Goal: Information Seeking & Learning: Compare options

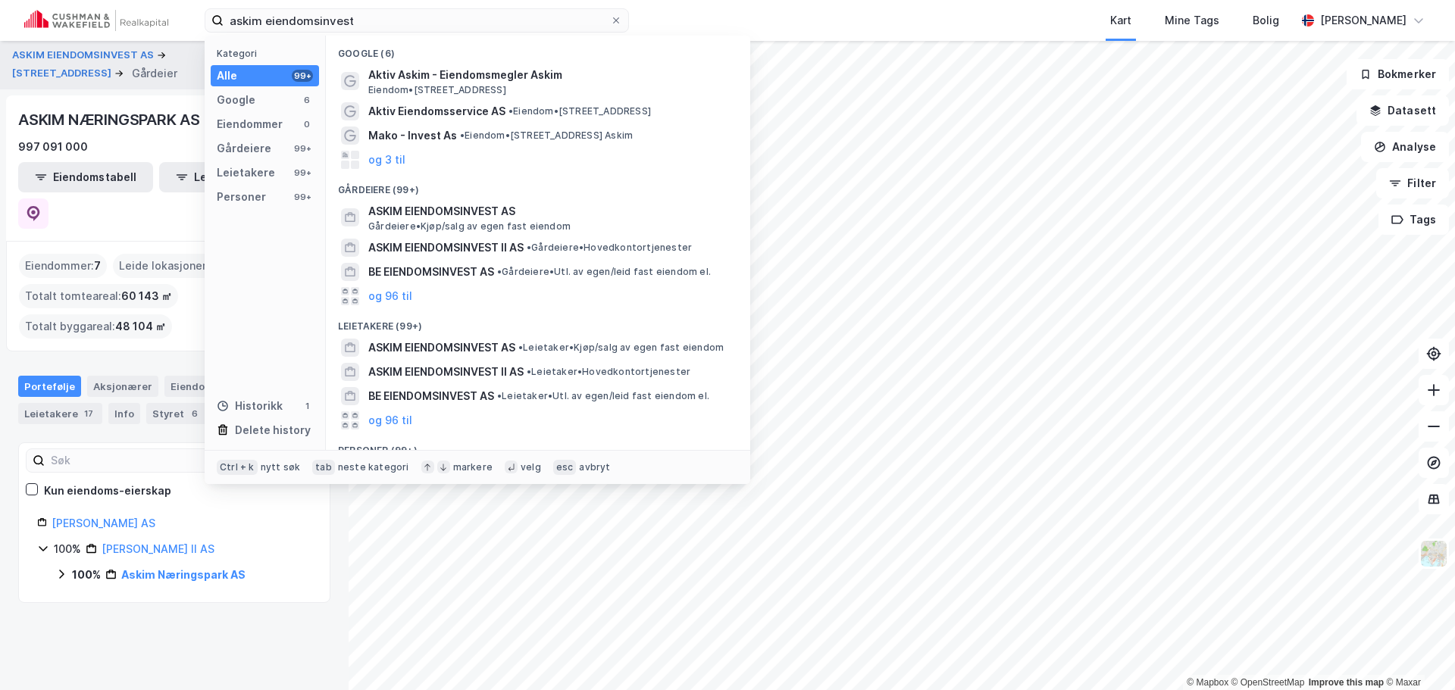
click at [541, 26] on input "askim eiendomsinvest" at bounding box center [417, 20] width 386 height 23
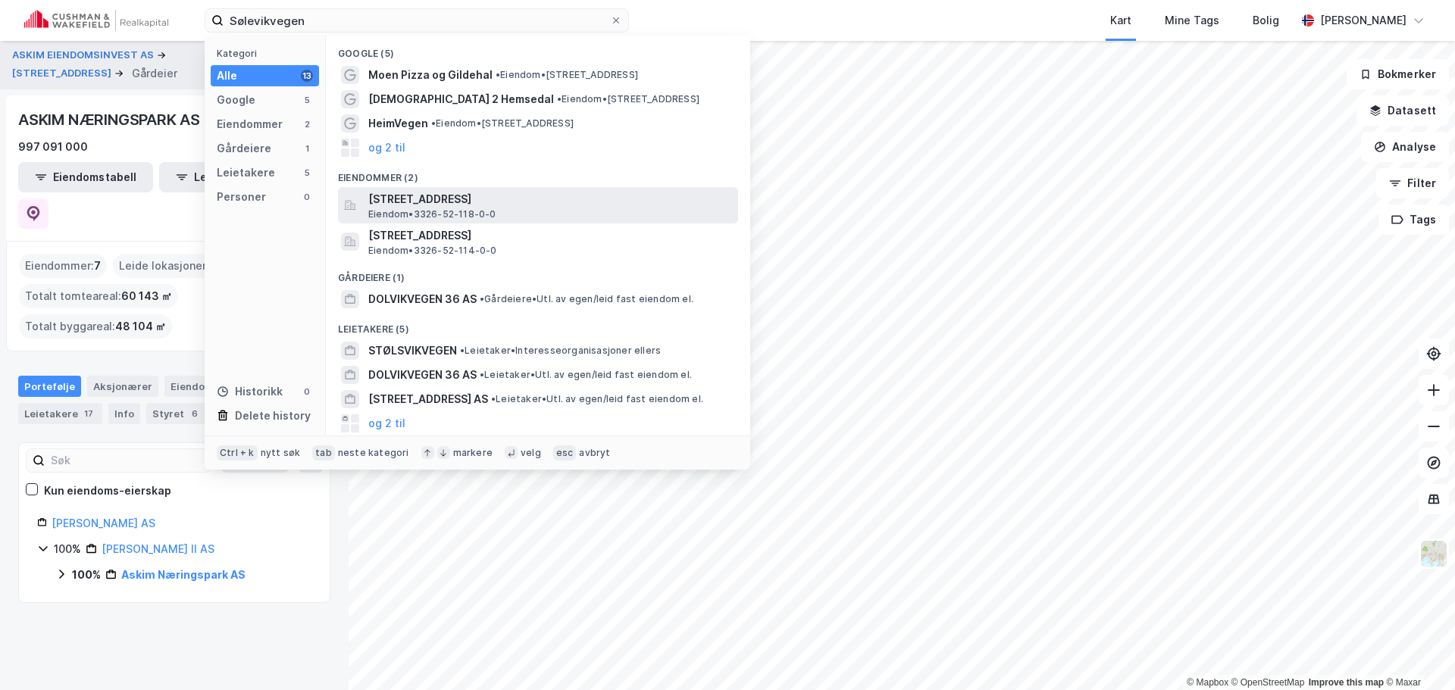
type input "Sølevikvegen"
click at [479, 211] on span "Eiendom • 3326-52-118-0-0" at bounding box center [432, 214] width 128 height 12
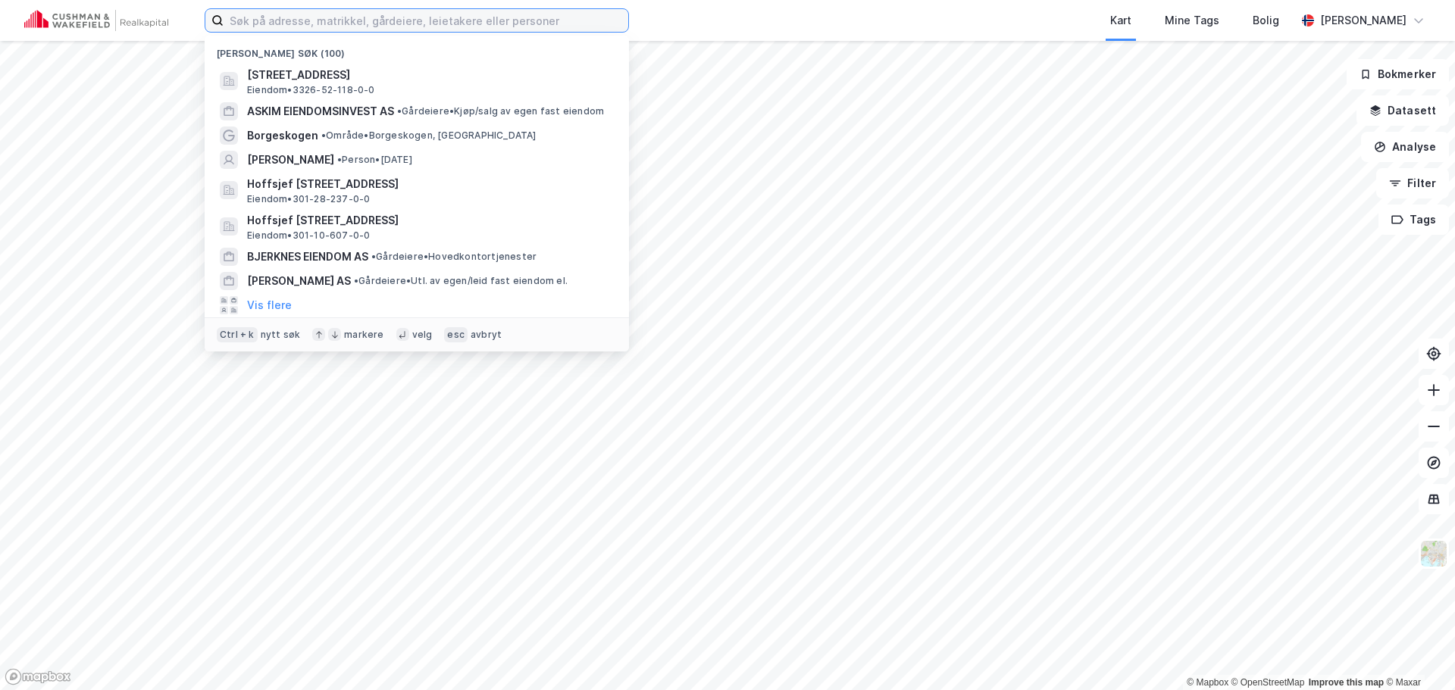
click at [301, 23] on input at bounding box center [426, 20] width 405 height 23
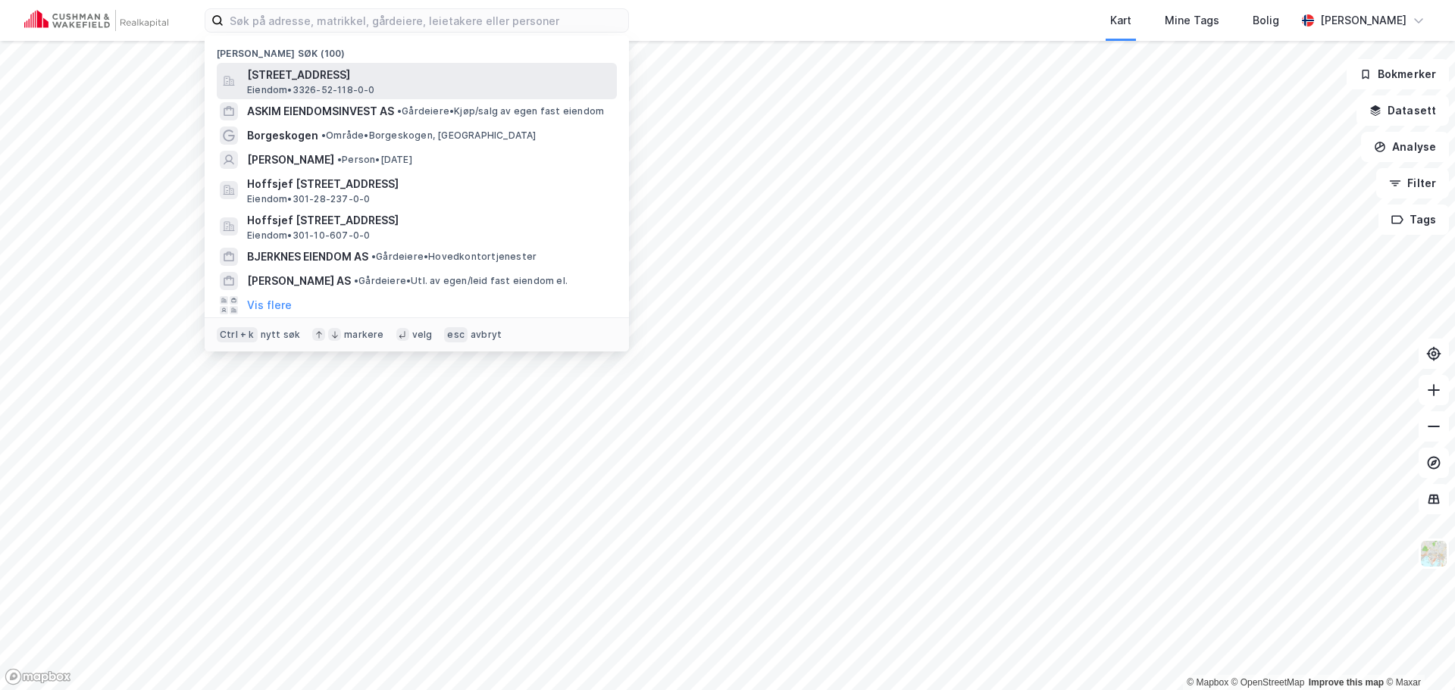
click at [314, 73] on span "[STREET_ADDRESS]" at bounding box center [429, 75] width 364 height 18
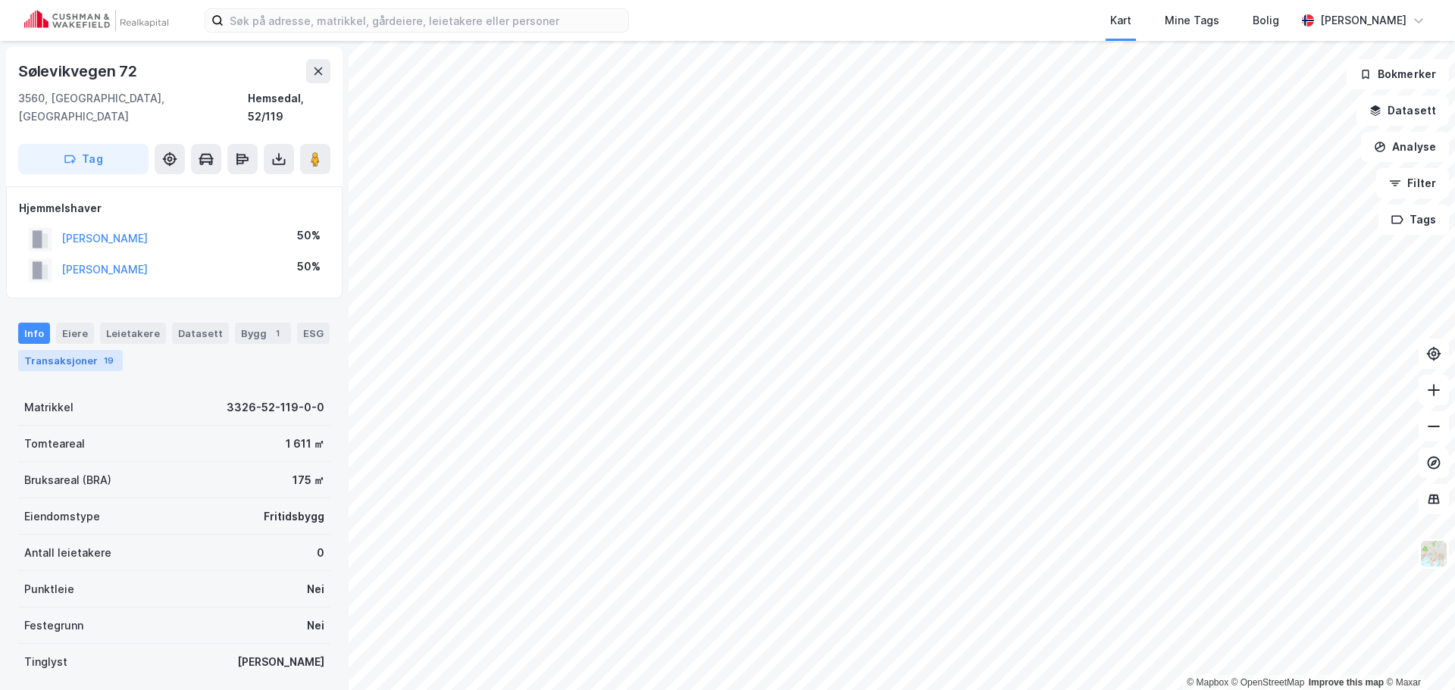
click at [101, 353] on div "19" at bounding box center [109, 360] width 16 height 15
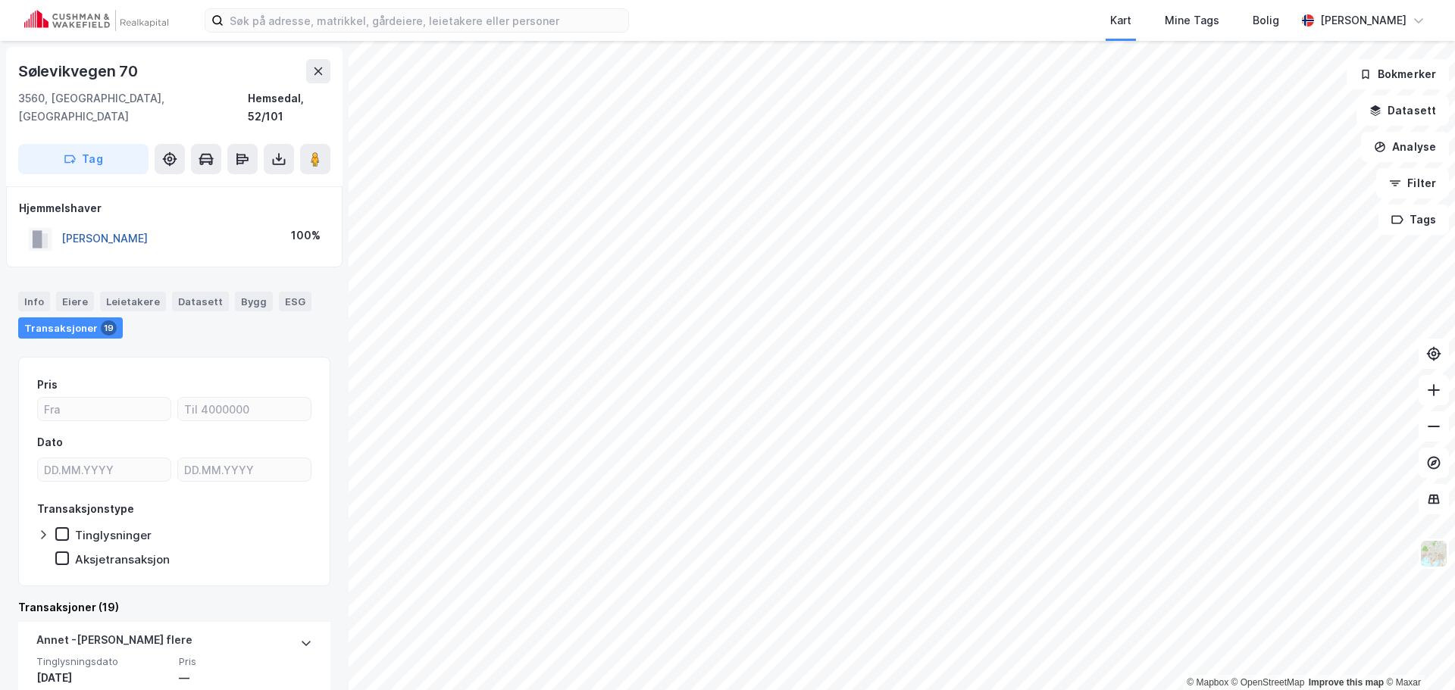
click at [0, 0] on button "[PERSON_NAME]" at bounding box center [0, 0] width 0 height 0
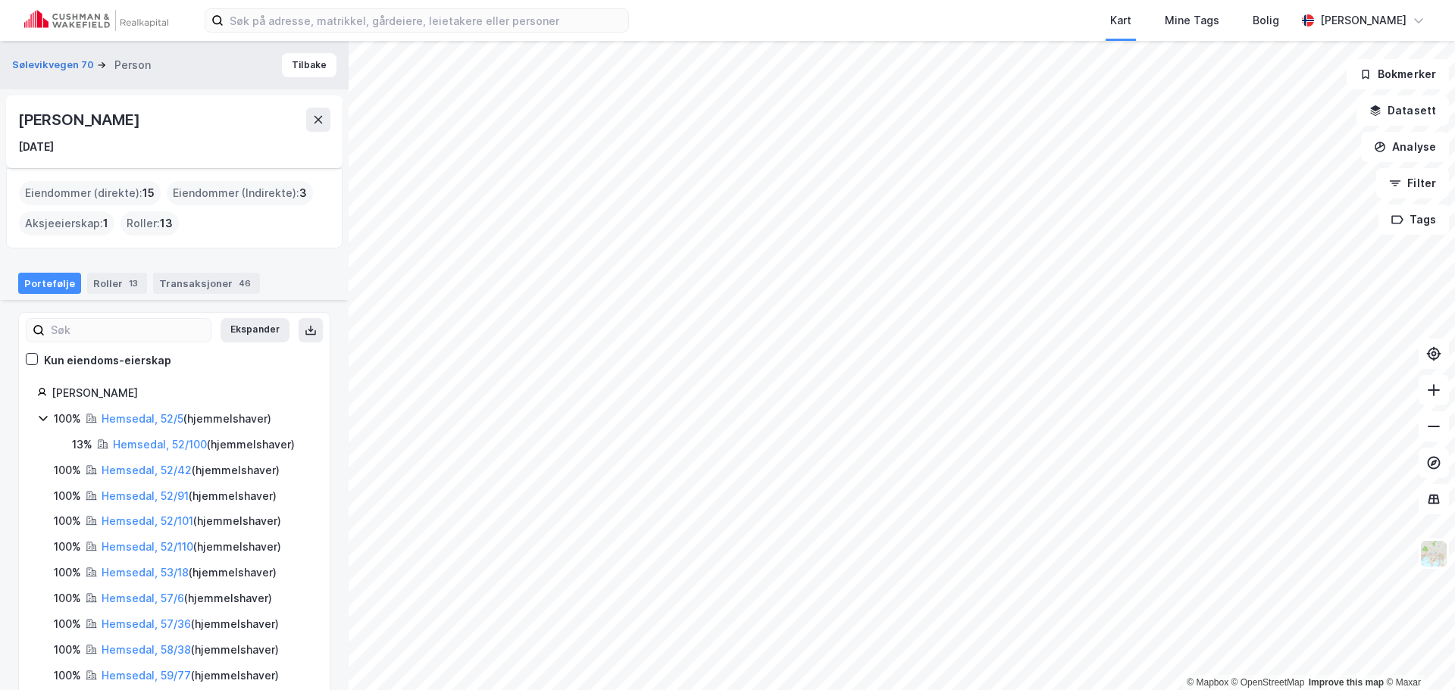
scroll to position [255, 0]
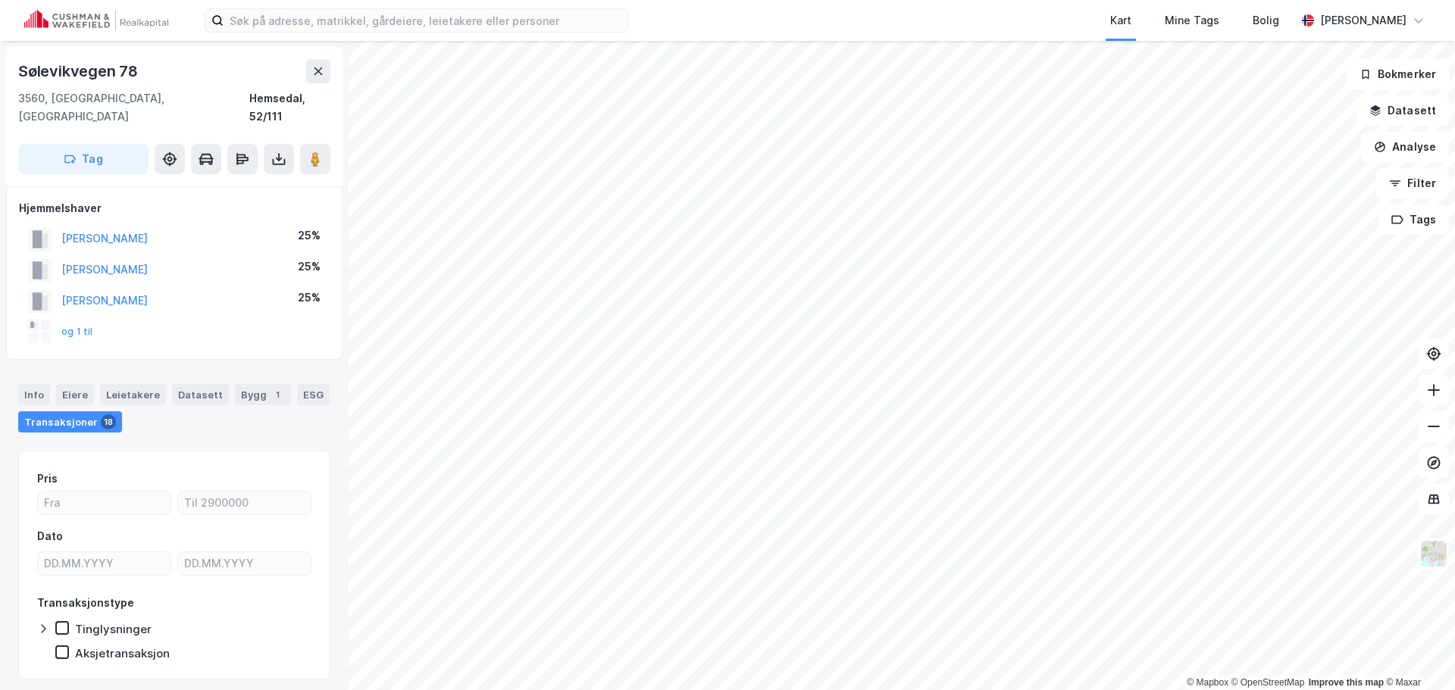
scroll to position [1, 0]
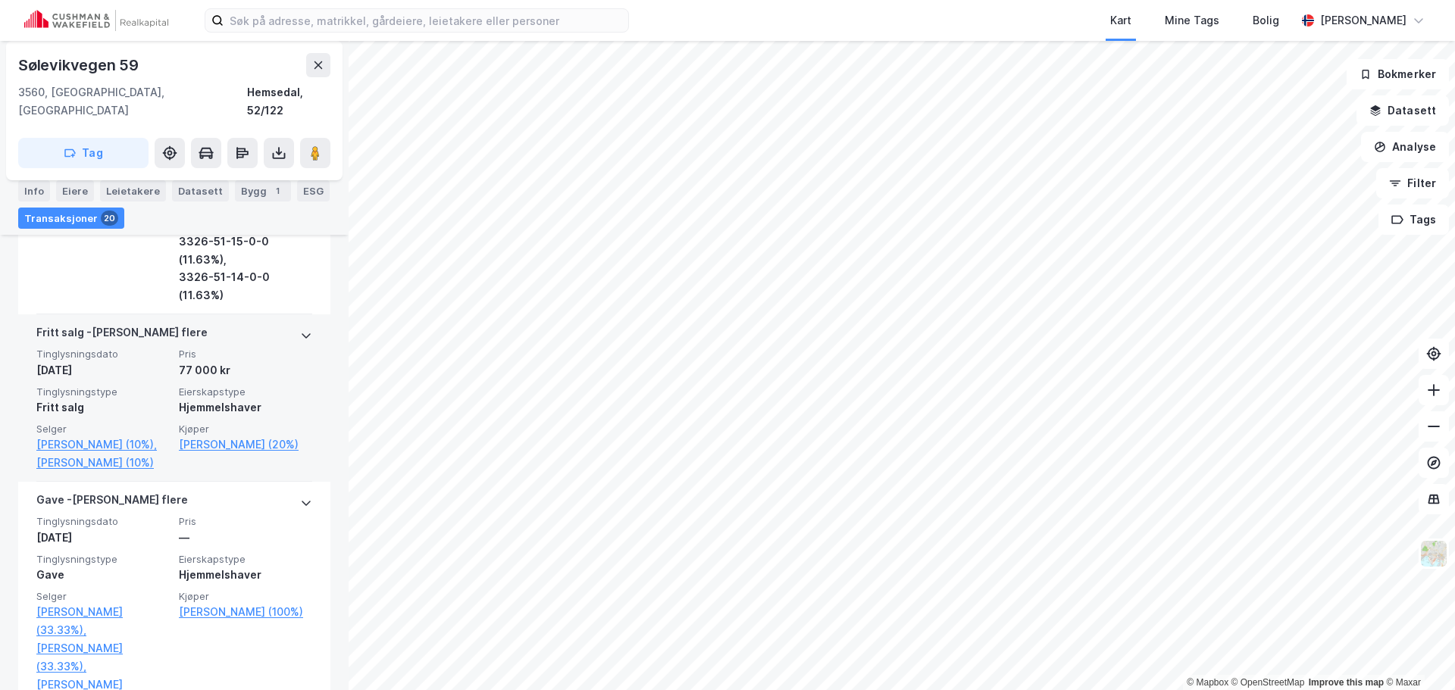
scroll to position [2273, 0]
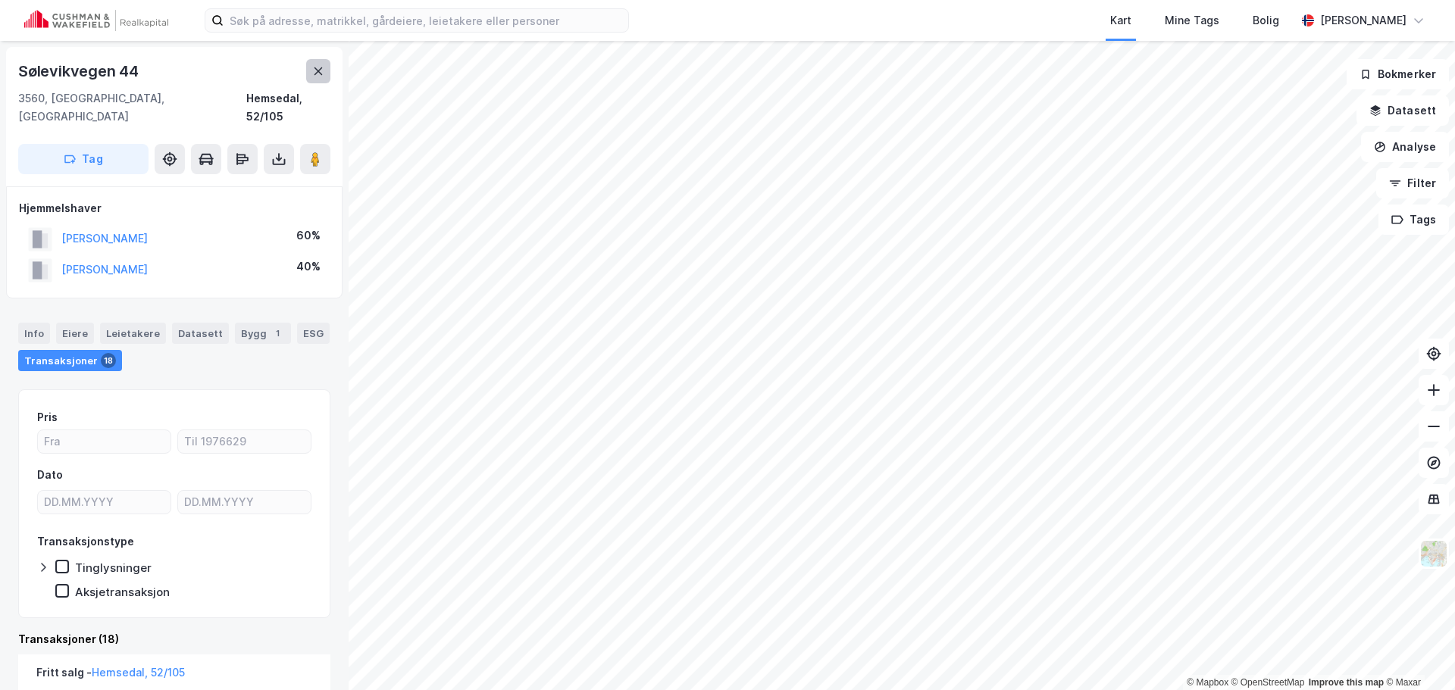
click at [318, 74] on icon at bounding box center [318, 71] width 12 height 12
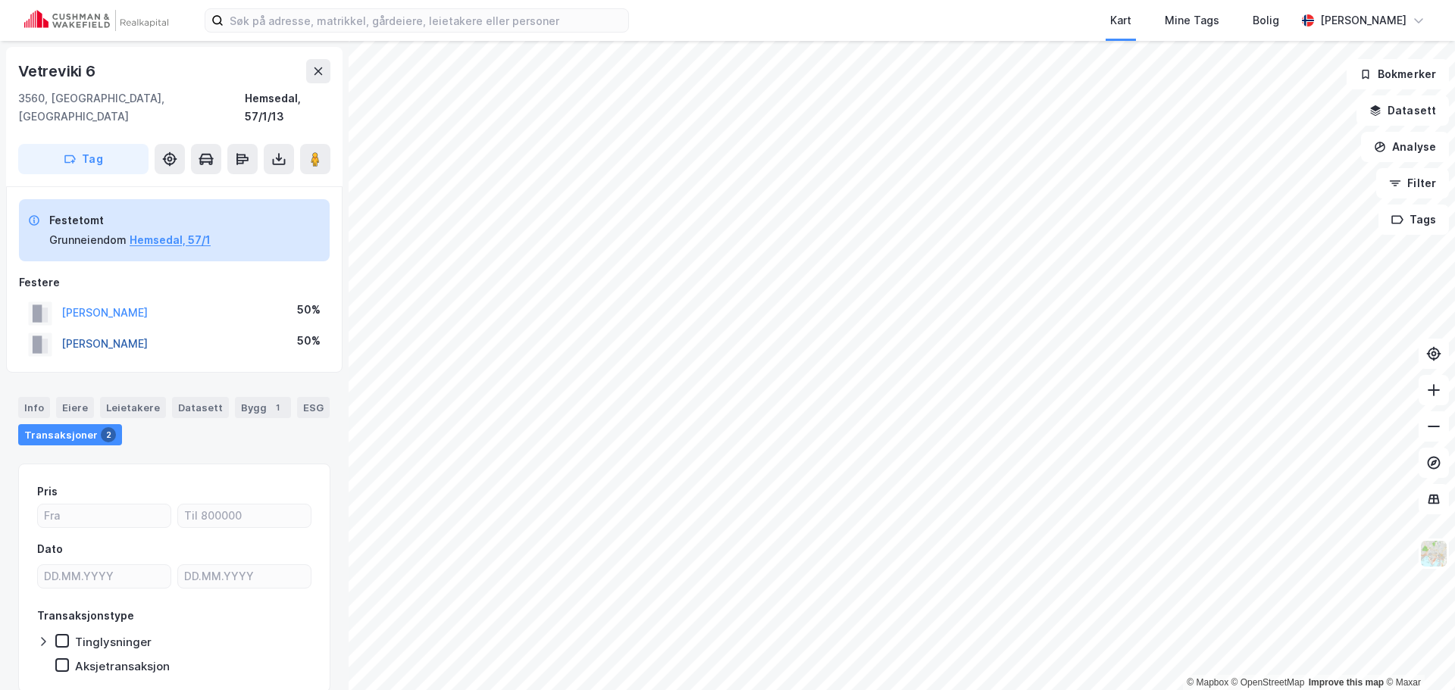
click at [0, 0] on button "[PERSON_NAME]" at bounding box center [0, 0] width 0 height 0
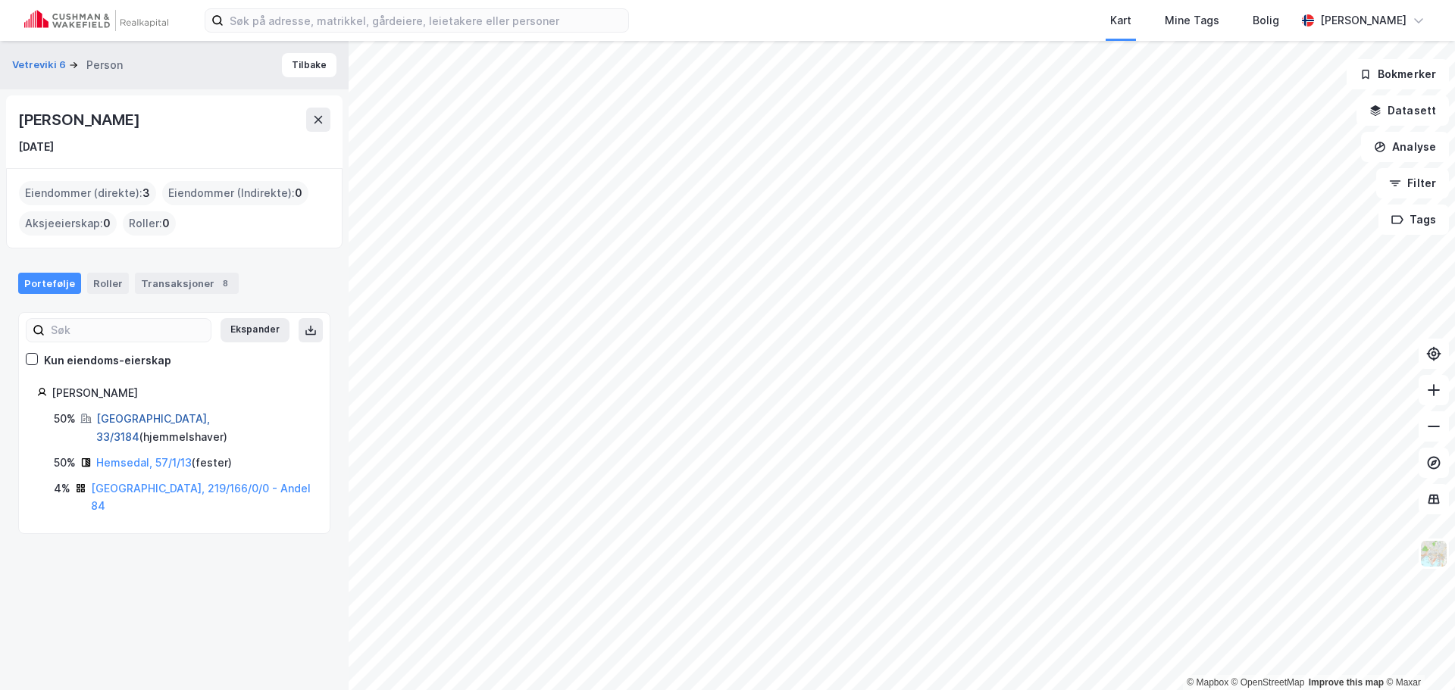
click at [138, 424] on link "[GEOGRAPHIC_DATA], 33/3184" at bounding box center [153, 427] width 114 height 31
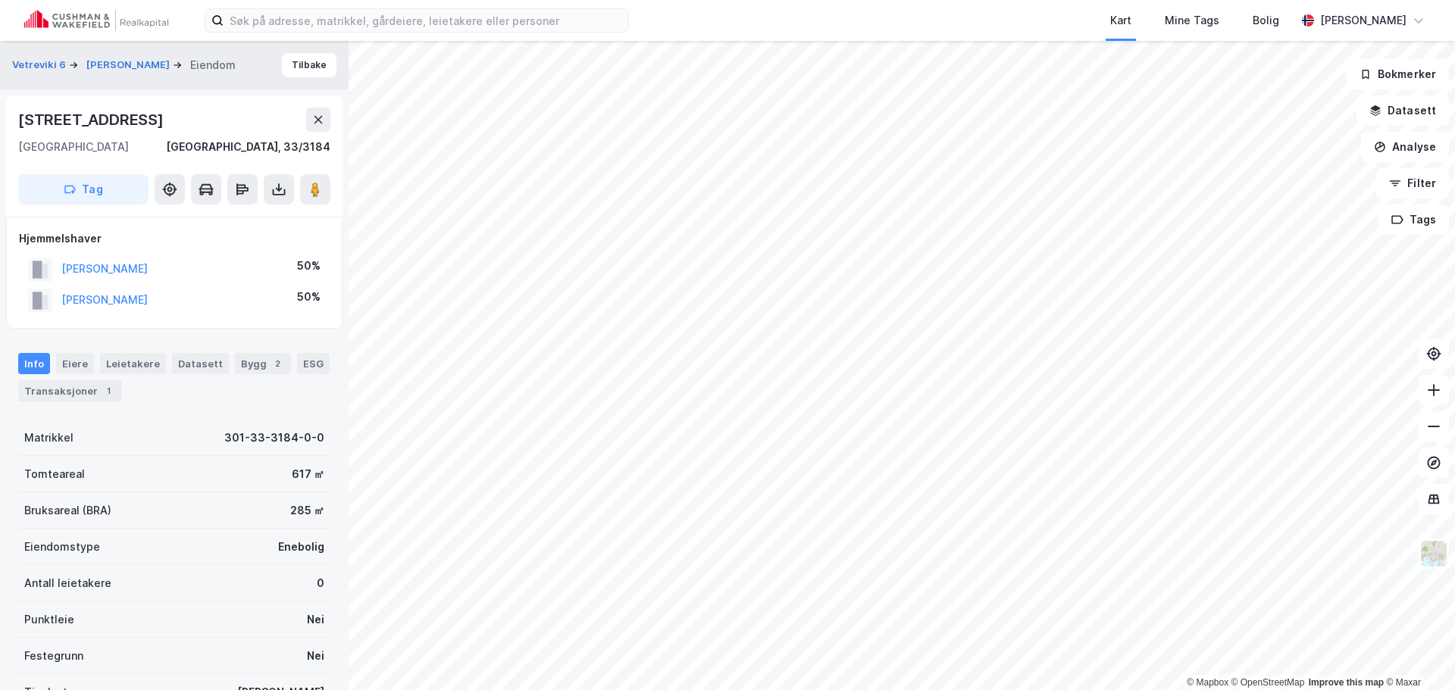
scroll to position [8, 0]
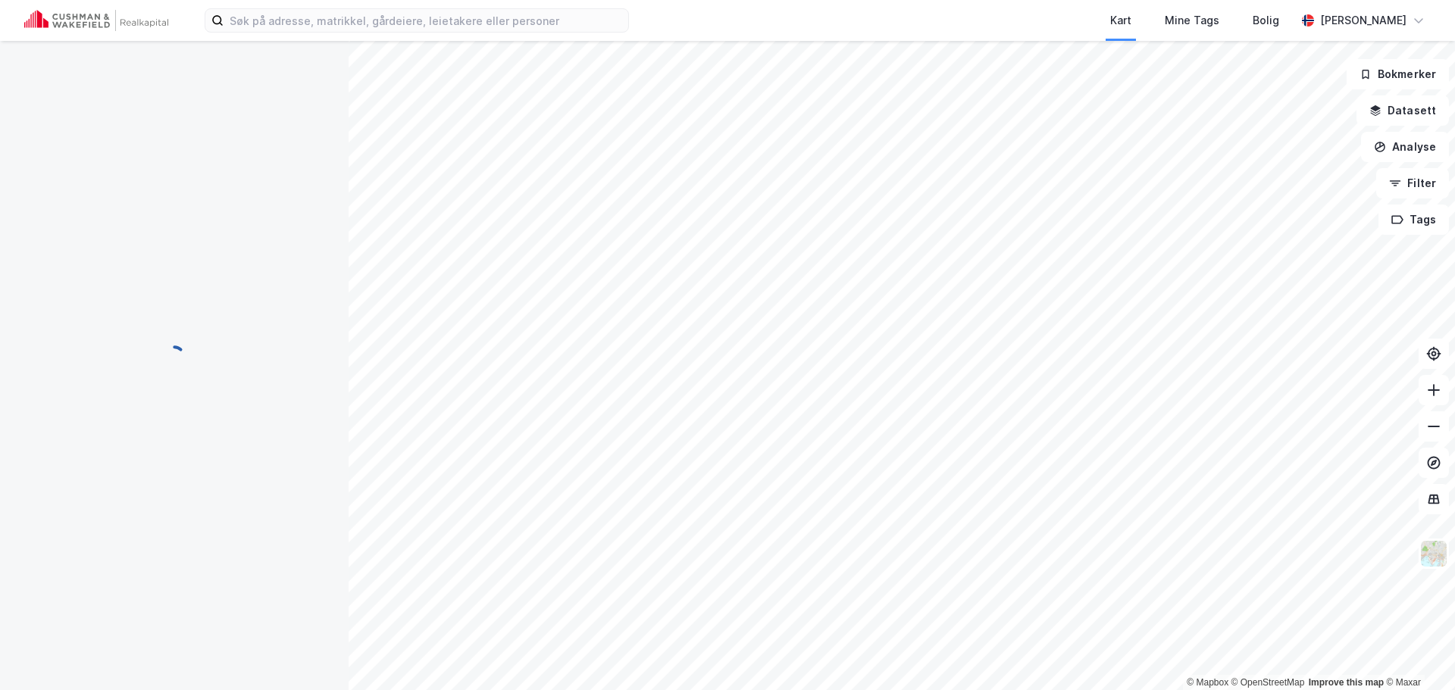
scroll to position [8, 0]
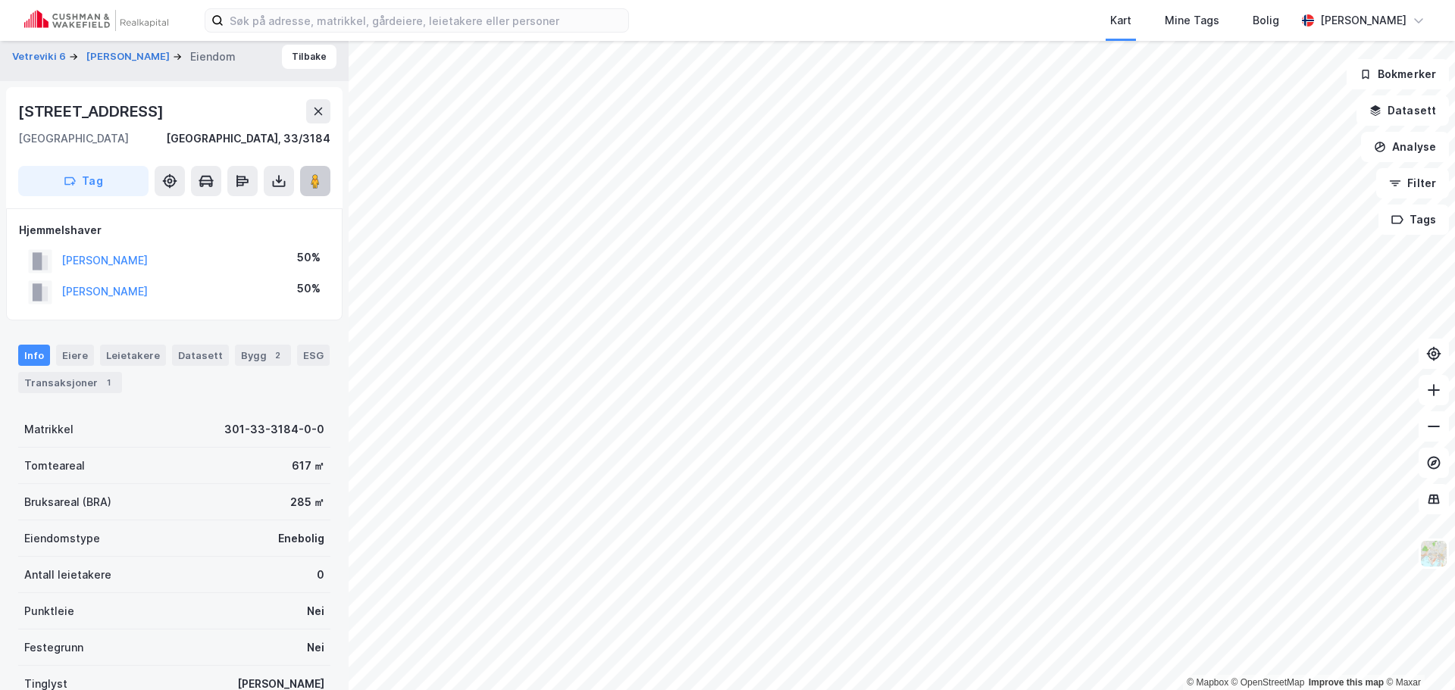
click at [318, 174] on image at bounding box center [315, 181] width 9 height 15
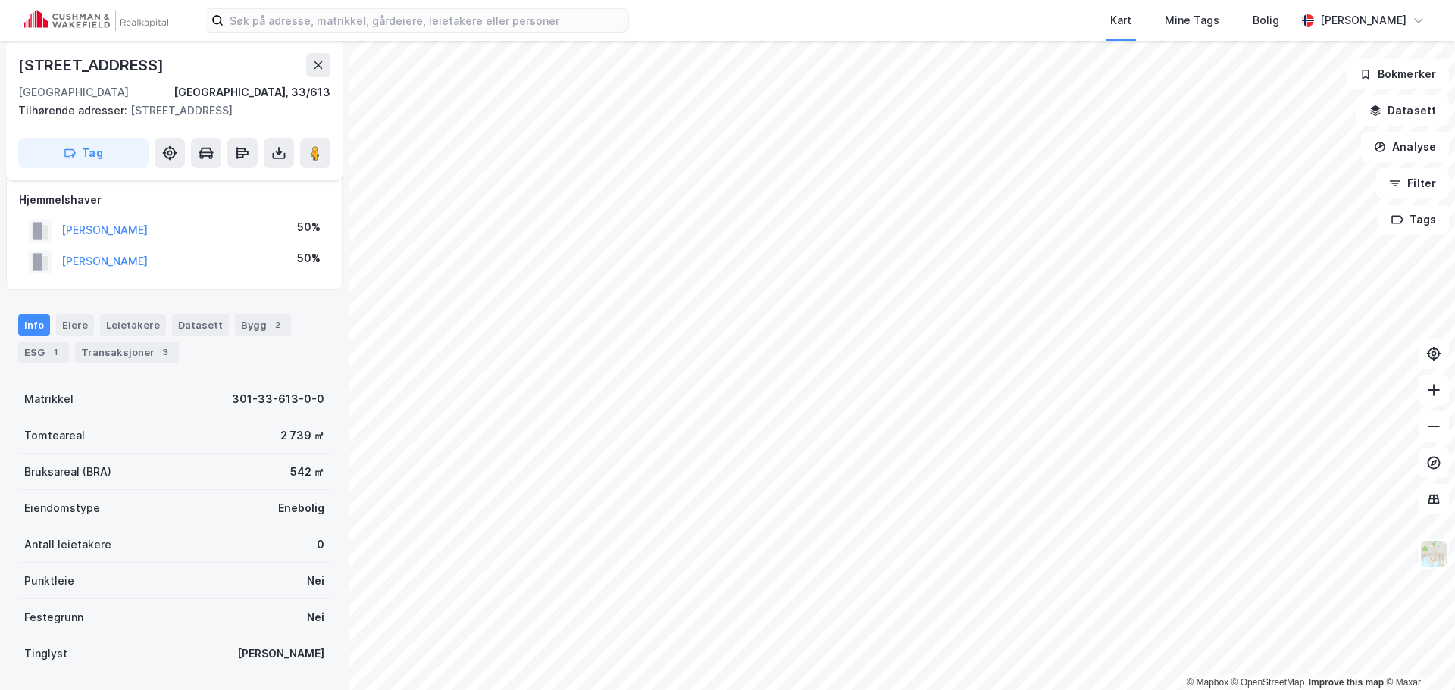
scroll to position [8, 0]
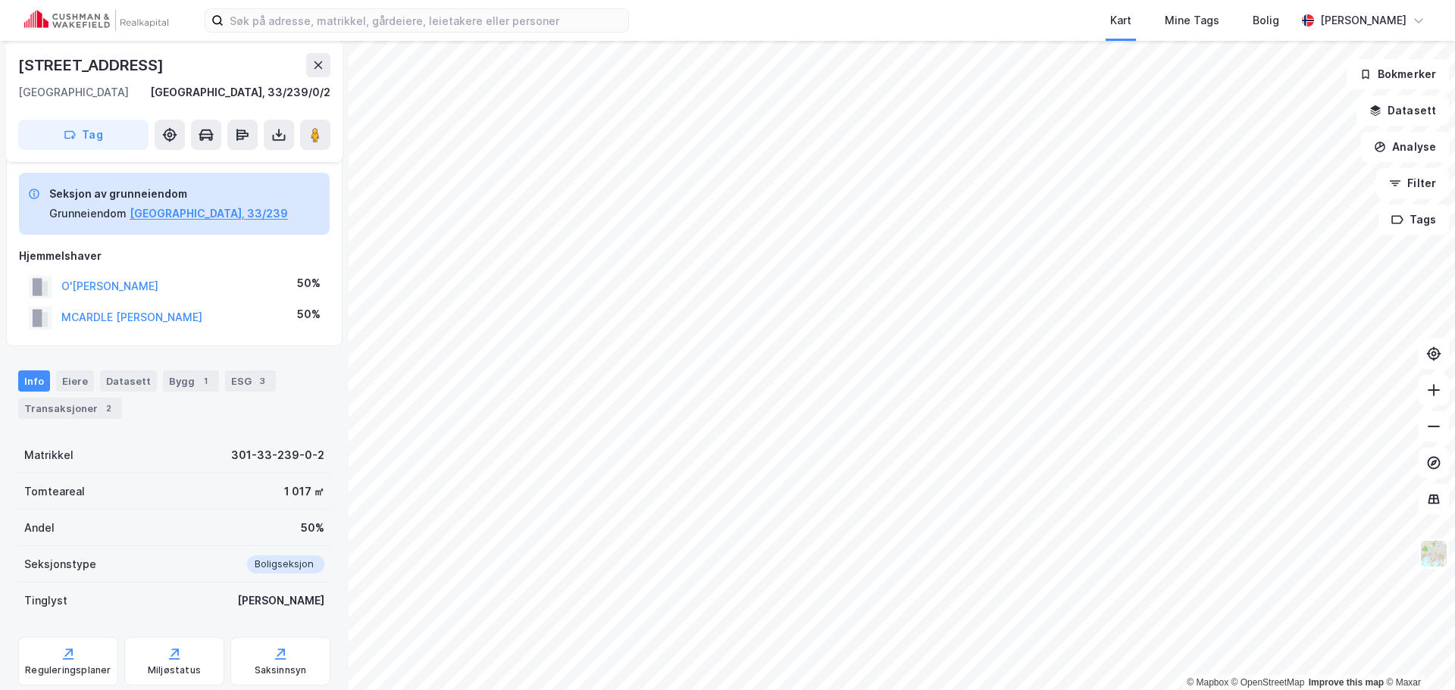
scroll to position [114, 0]
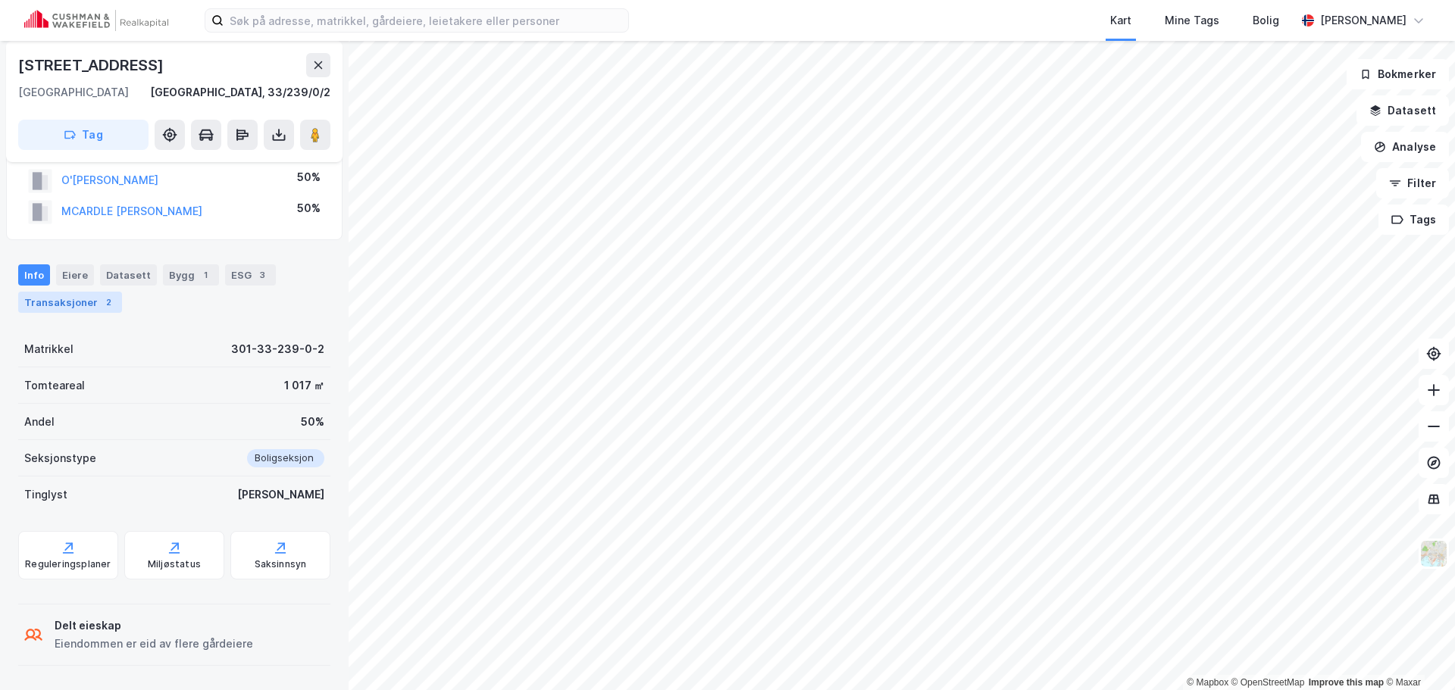
click at [47, 305] on div "Transaksjoner 2" at bounding box center [70, 302] width 104 height 21
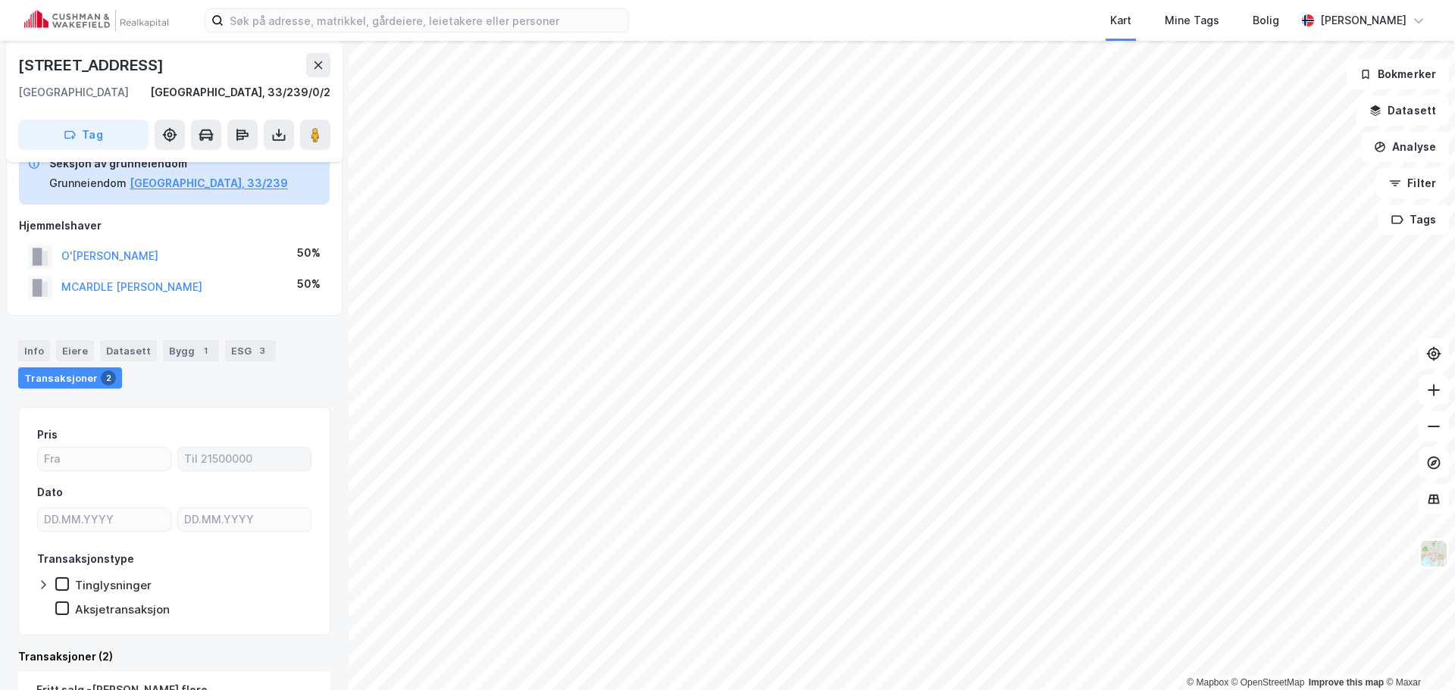
scroll to position [114, 0]
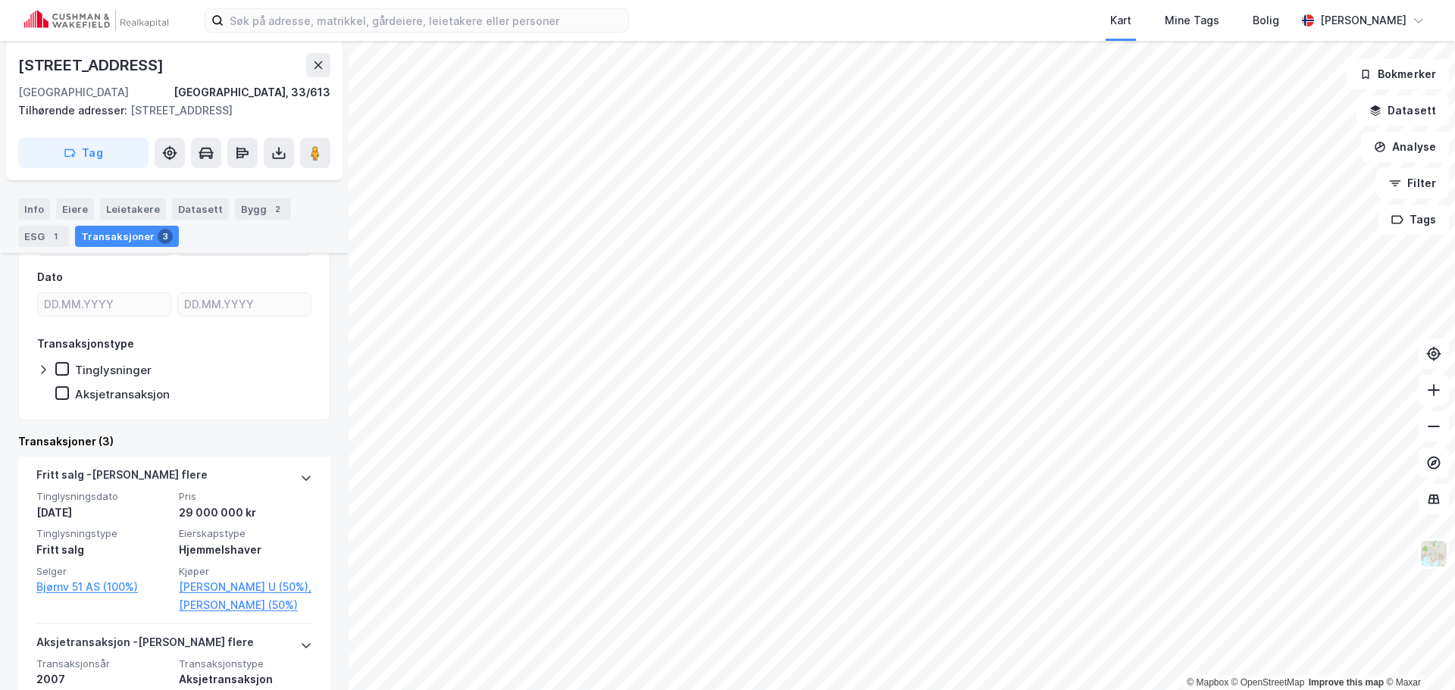
scroll to position [227, 0]
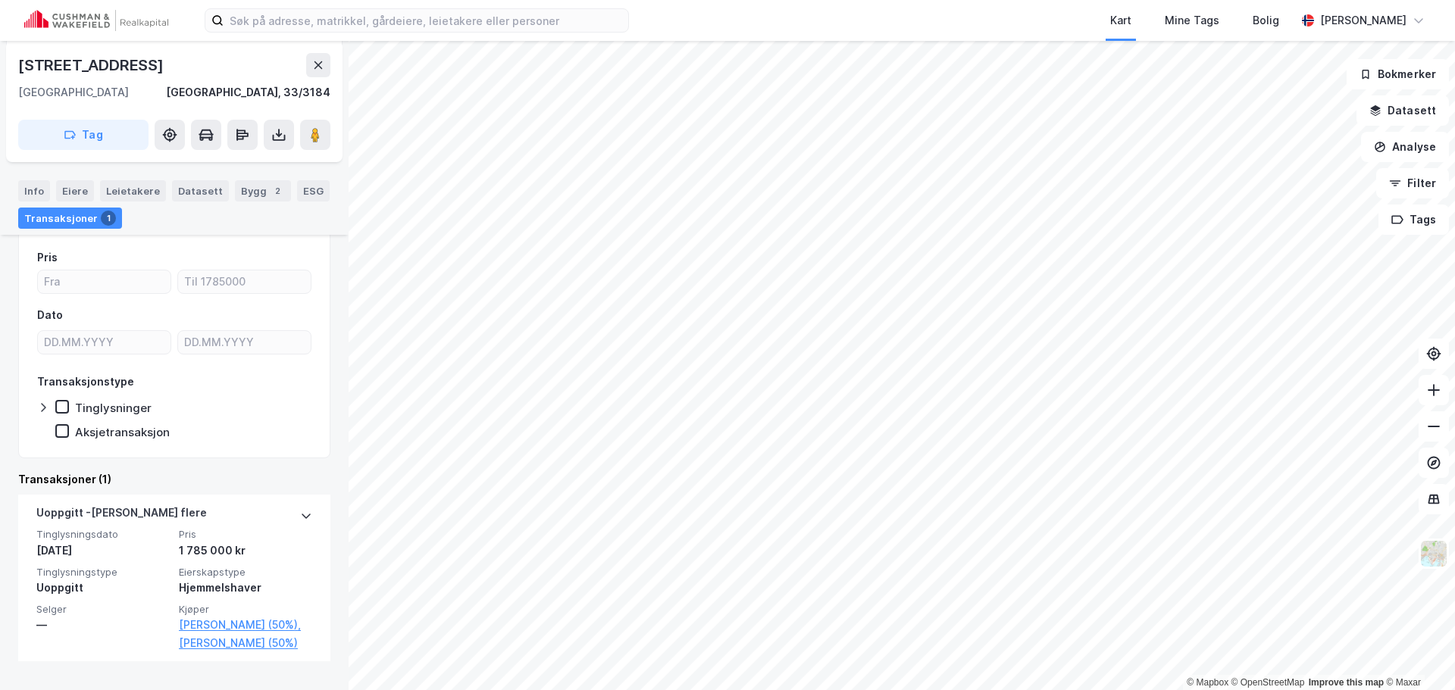
scroll to position [198, 0]
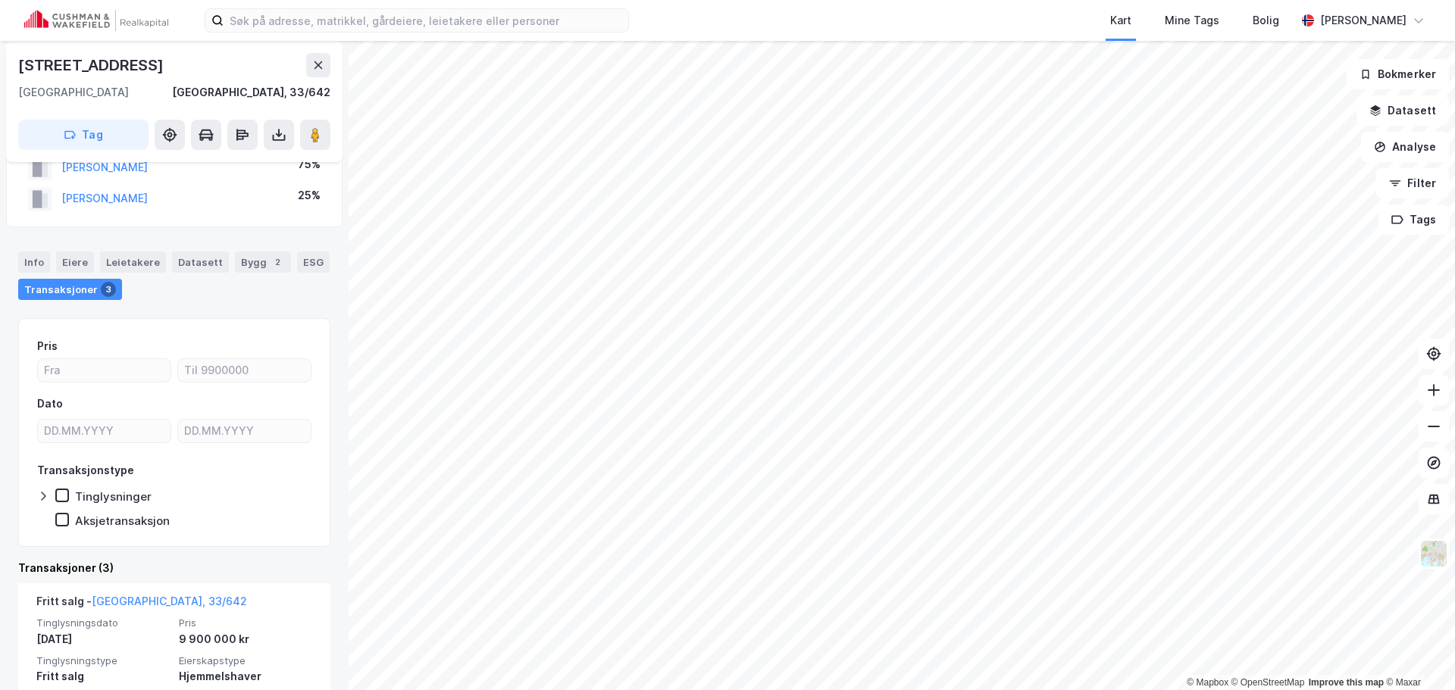
scroll to position [76, 0]
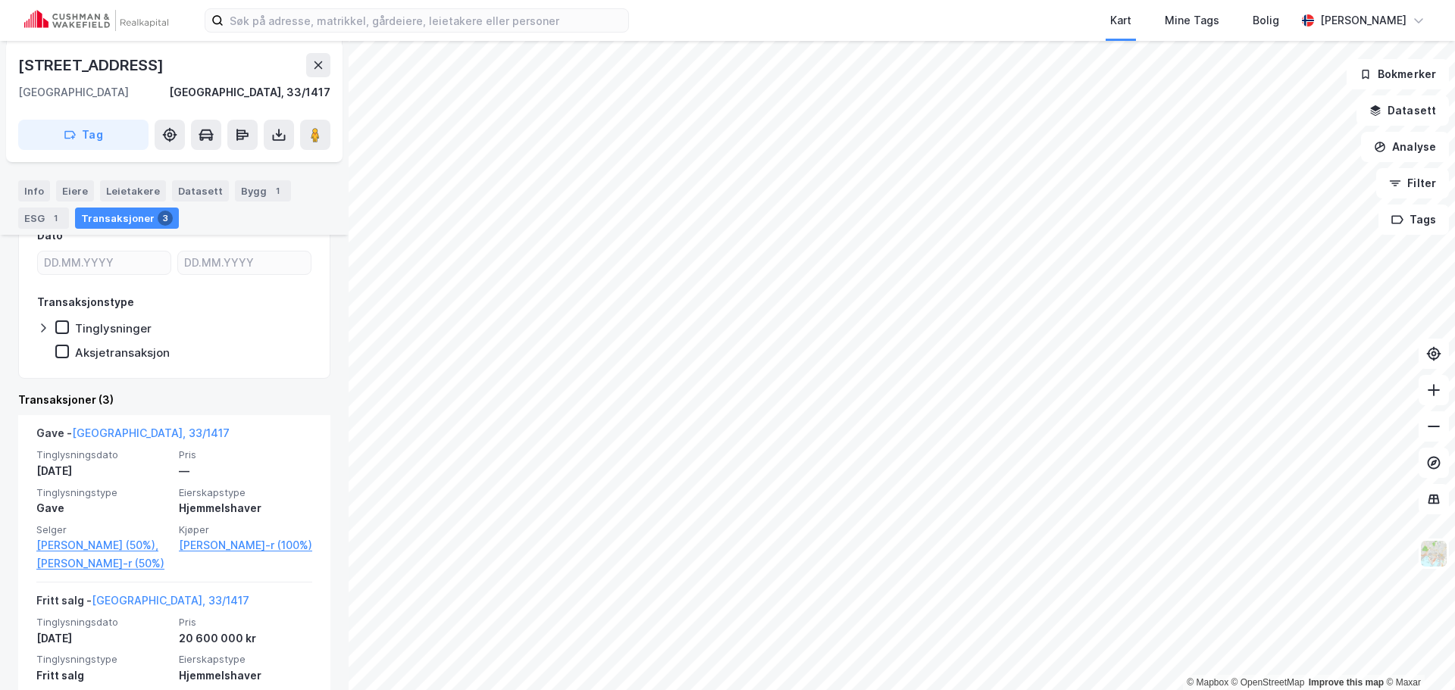
scroll to position [227, 0]
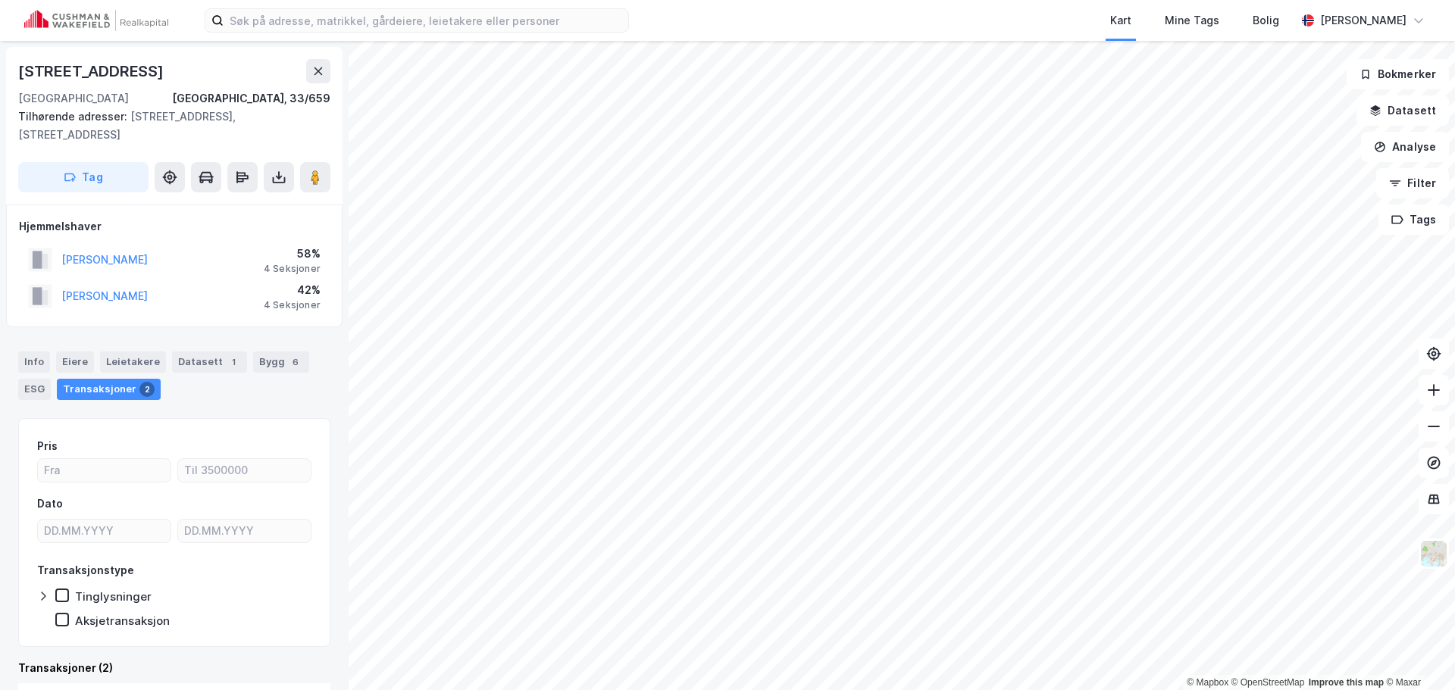
scroll to position [1, 0]
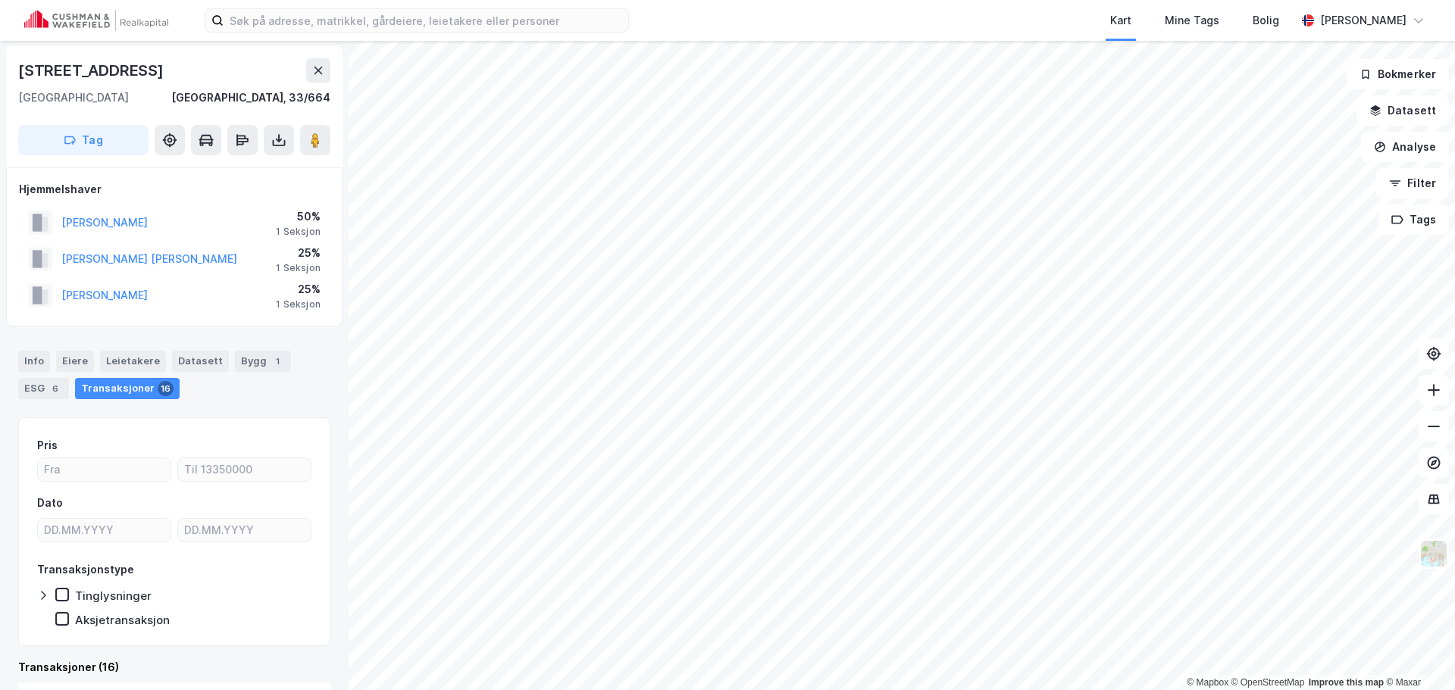
scroll to position [1, 0]
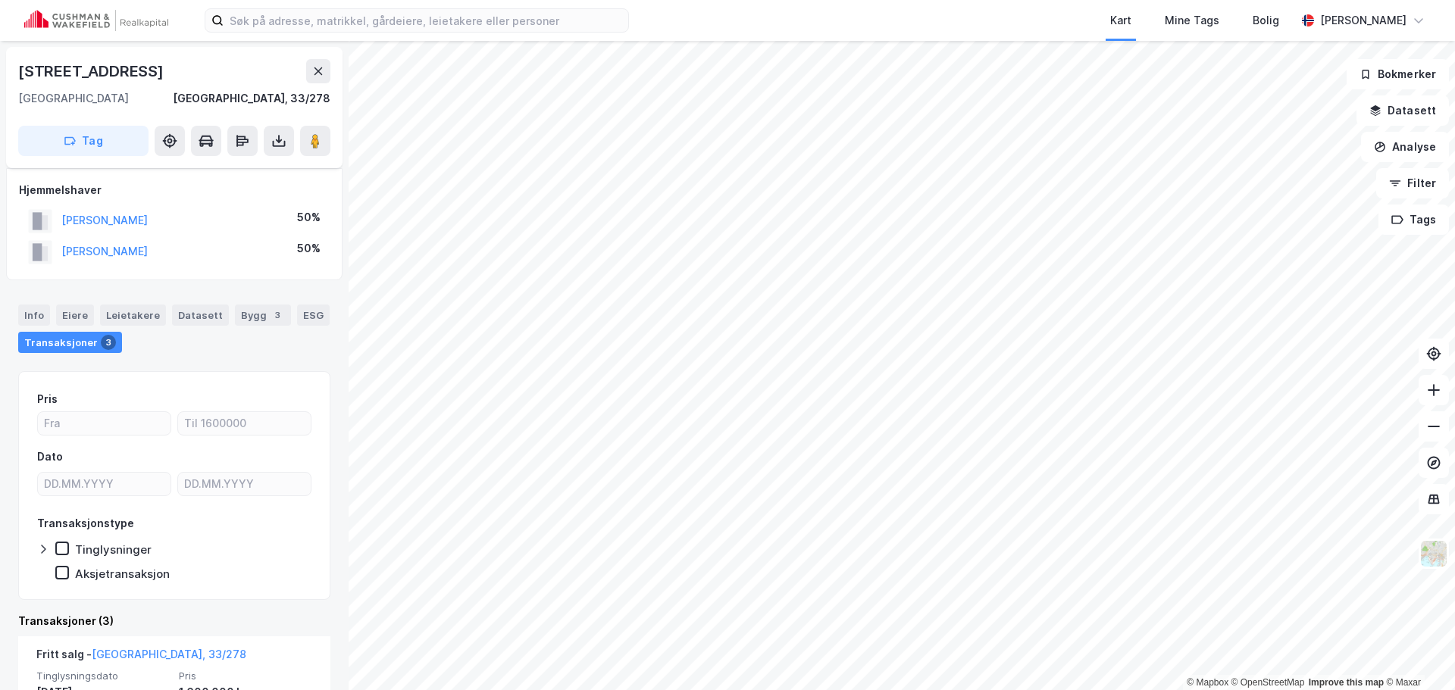
scroll to position [76, 0]
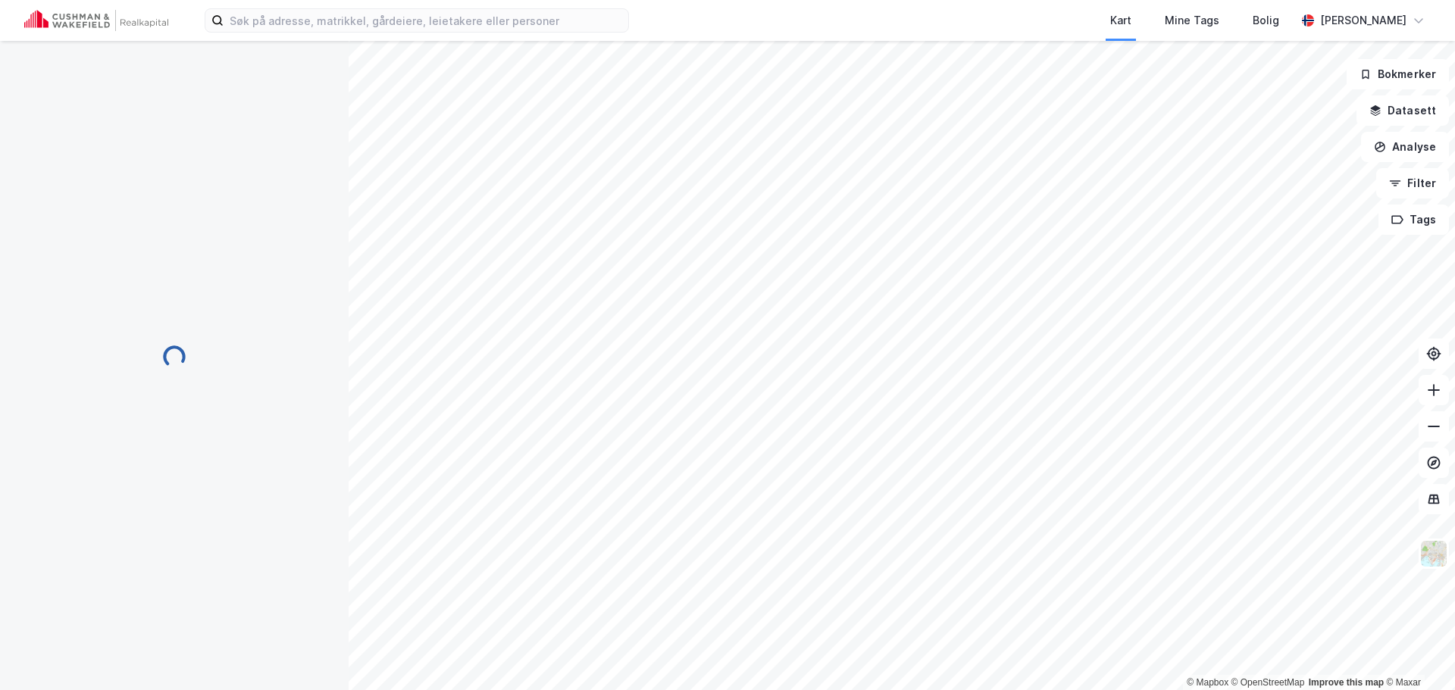
scroll to position [1, 0]
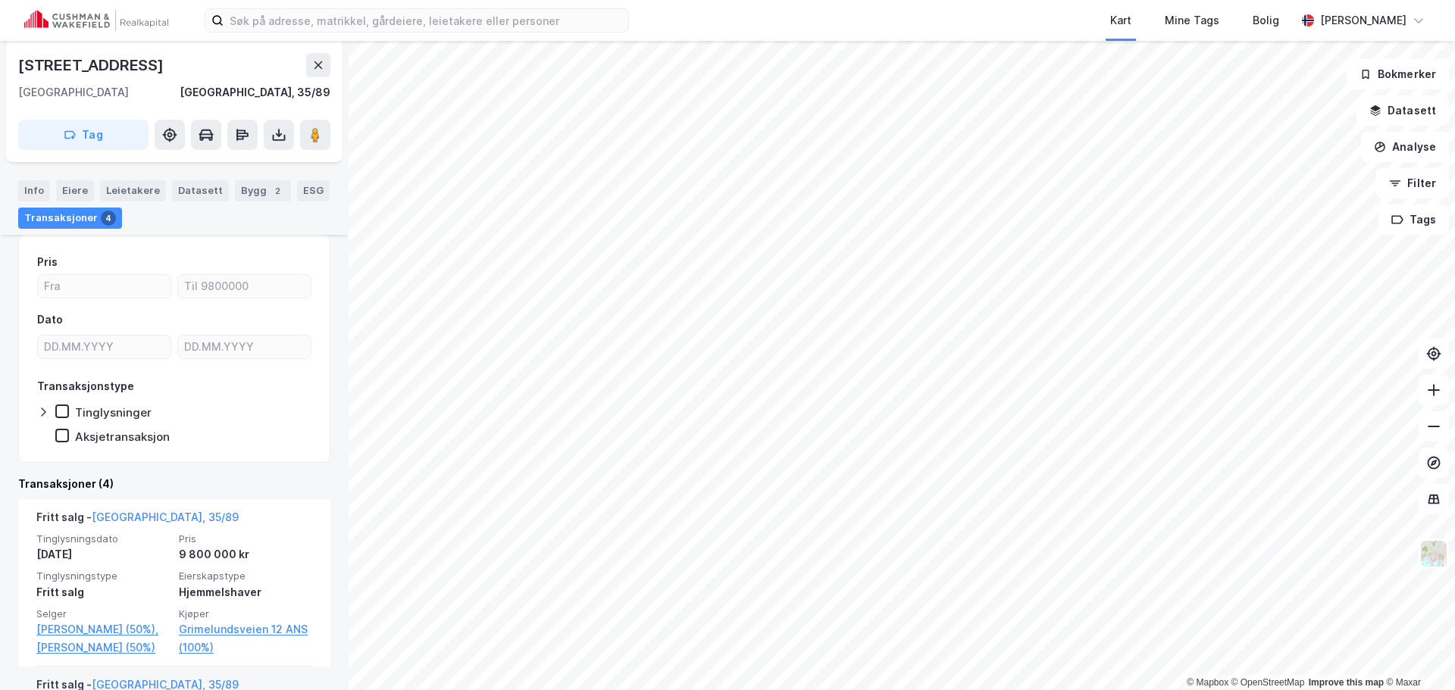
scroll to position [455, 0]
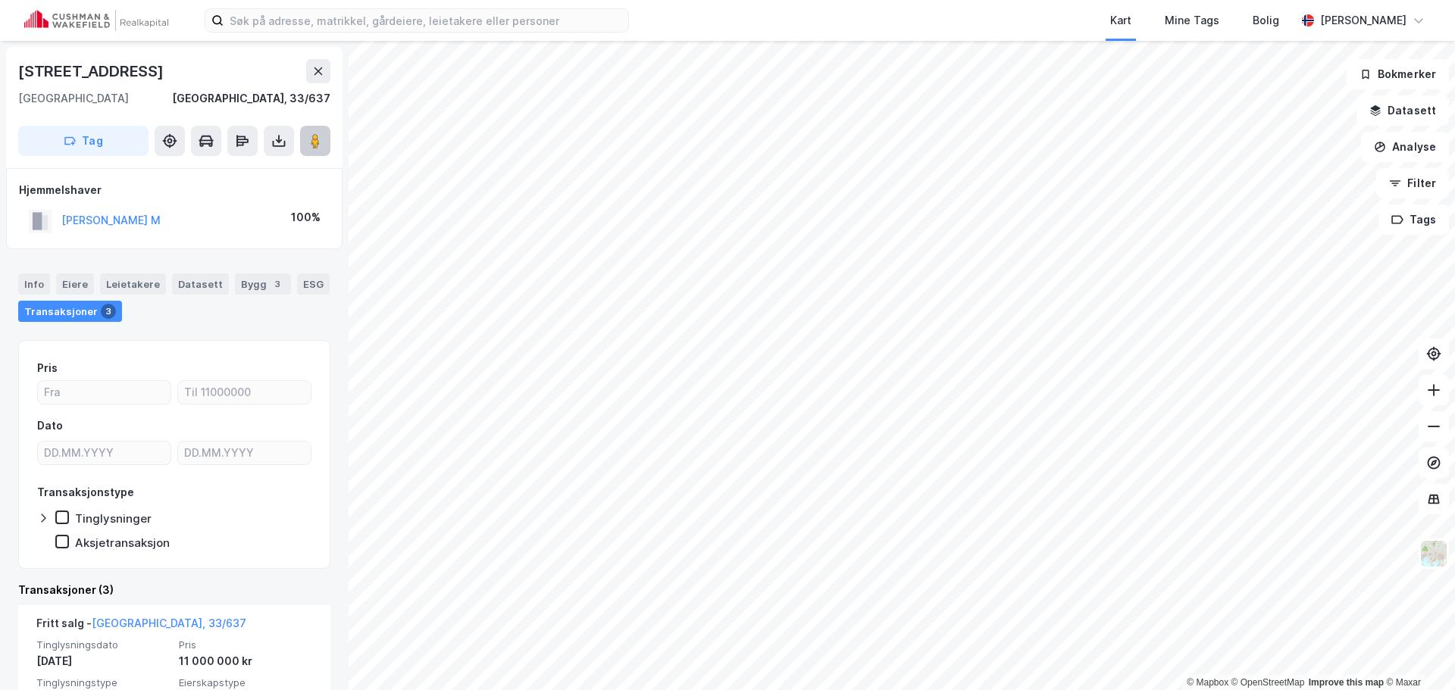
click at [308, 143] on icon at bounding box center [315, 140] width 15 height 15
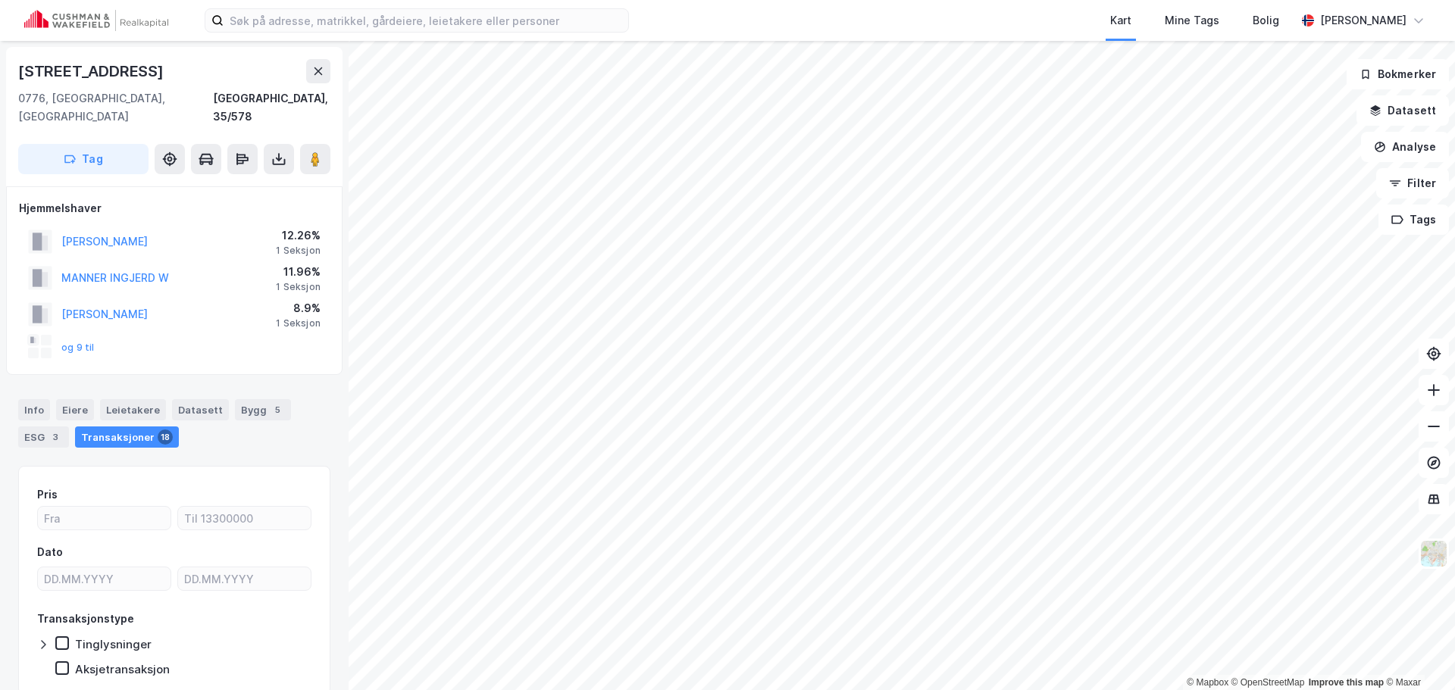
scroll to position [1, 0]
